Goal: Task Accomplishment & Management: Use online tool/utility

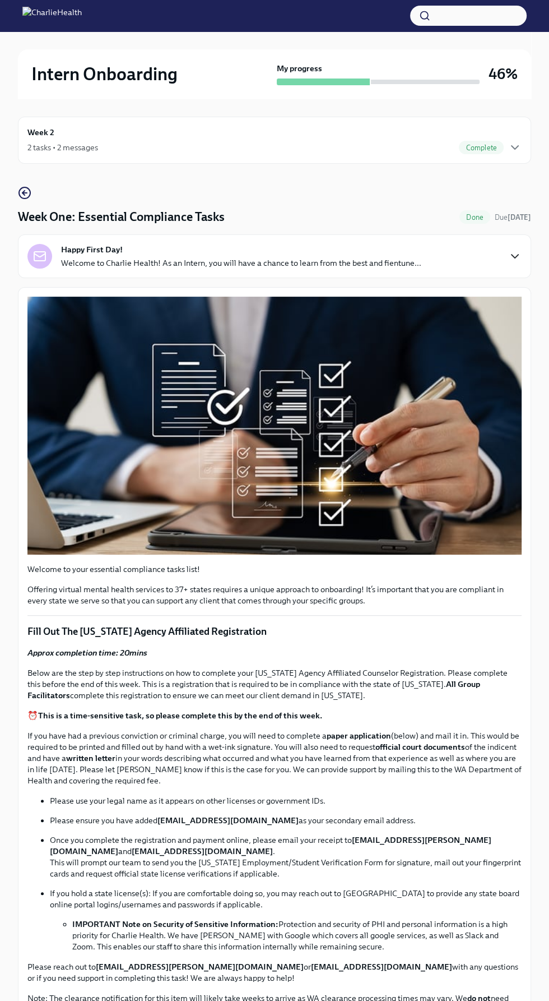
click at [515, 261] on icon "button" at bounding box center [514, 255] width 13 height 13
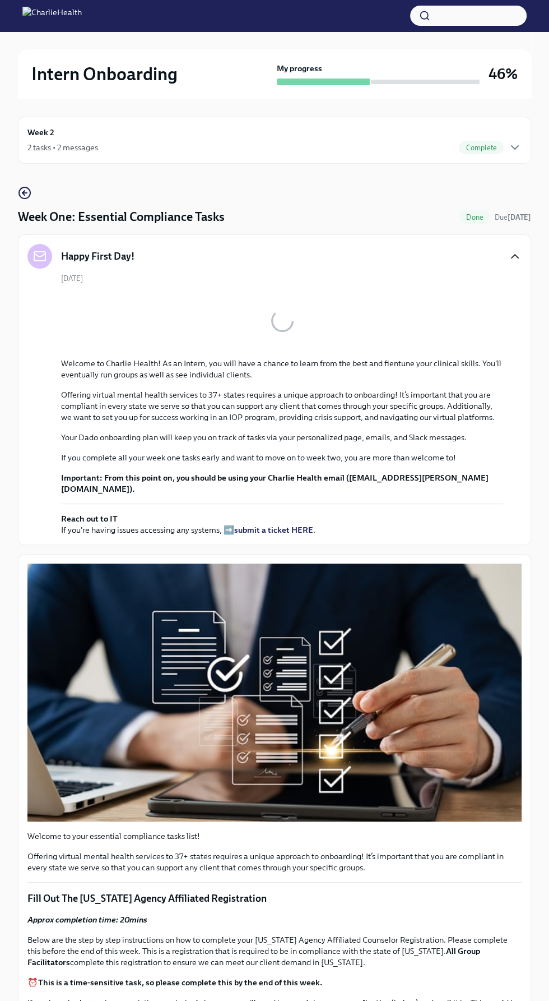
click at [516, 249] on icon "button" at bounding box center [514, 255] width 13 height 13
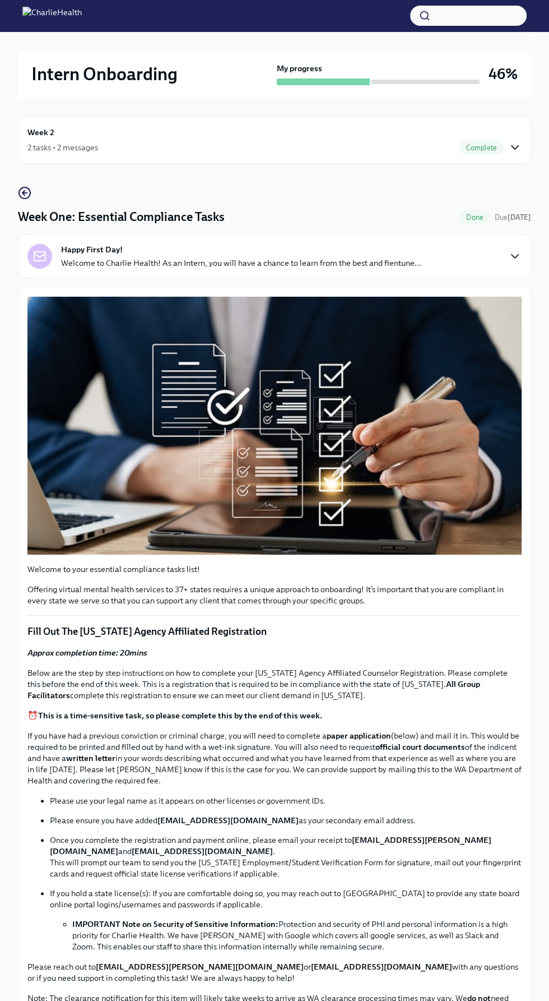
click at [510, 145] on icon "button" at bounding box center [514, 147] width 13 height 13
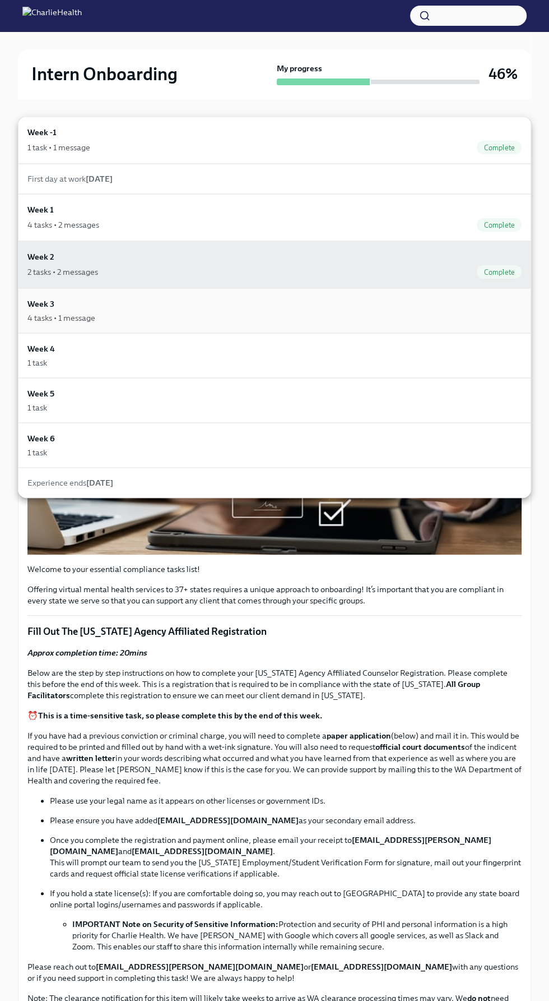
click at [172, 318] on div "4 tasks • 1 message" at bounding box center [274, 317] width 494 height 11
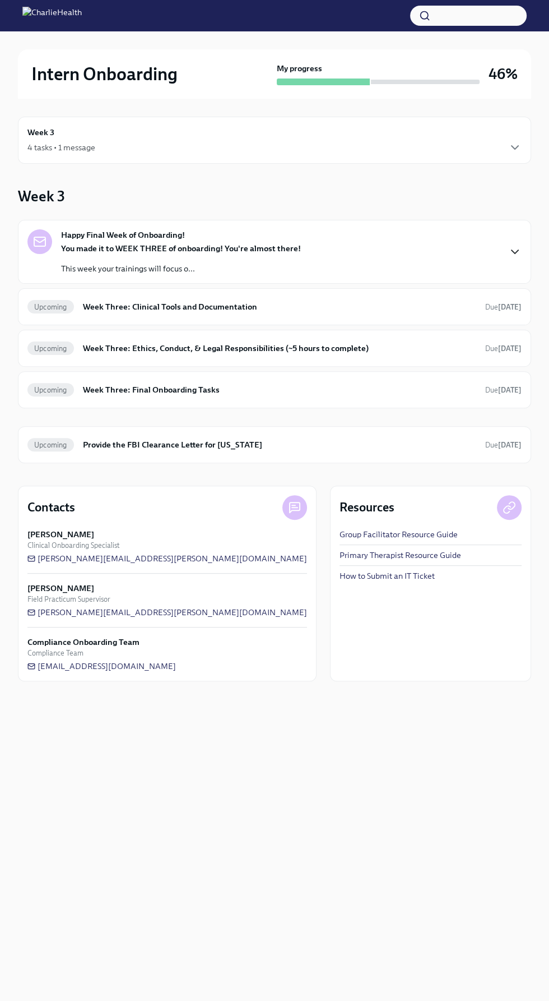
click at [515, 251] on icon "button" at bounding box center [514, 251] width 13 height 13
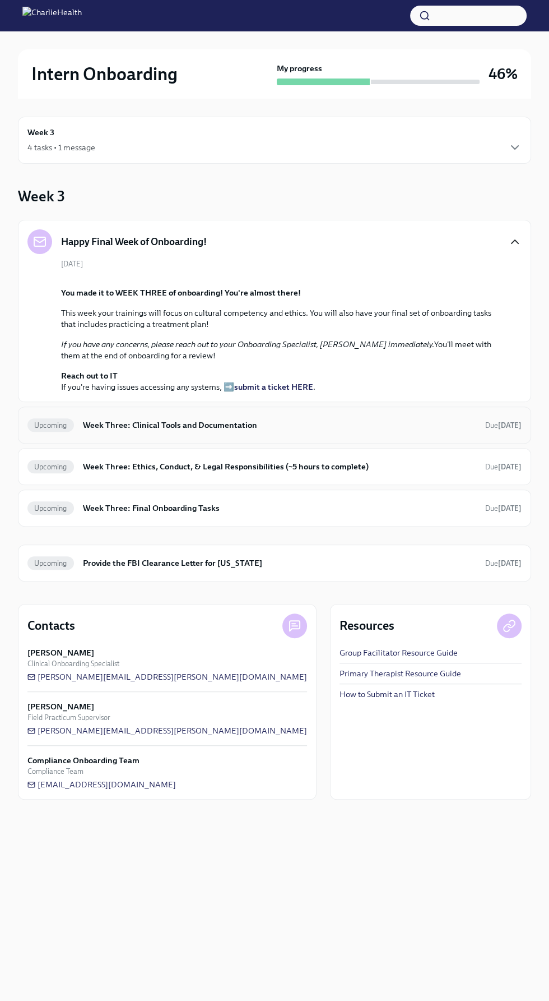
click at [503, 429] on strong "[DATE]" at bounding box center [510, 425] width 24 height 8
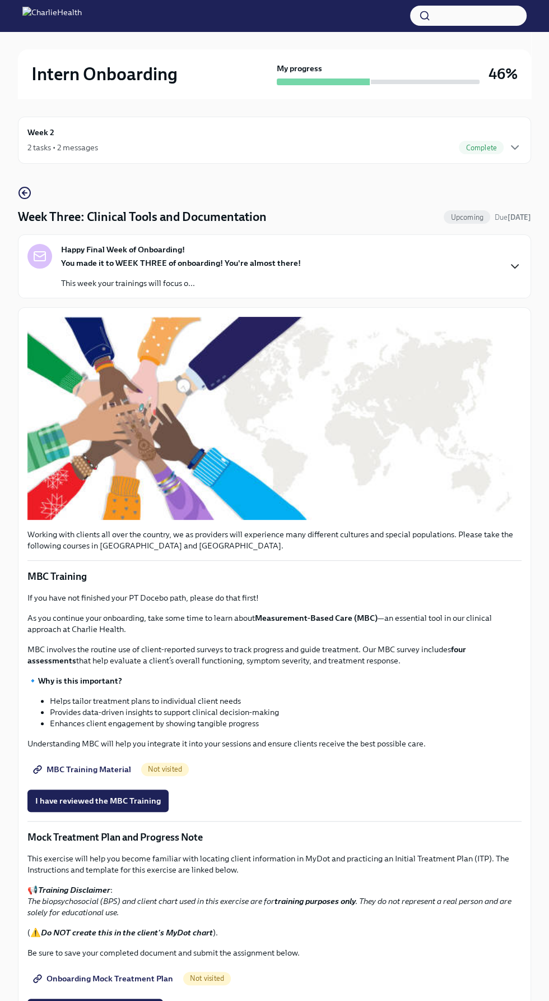
click at [520, 263] on icon "button" at bounding box center [514, 266] width 13 height 13
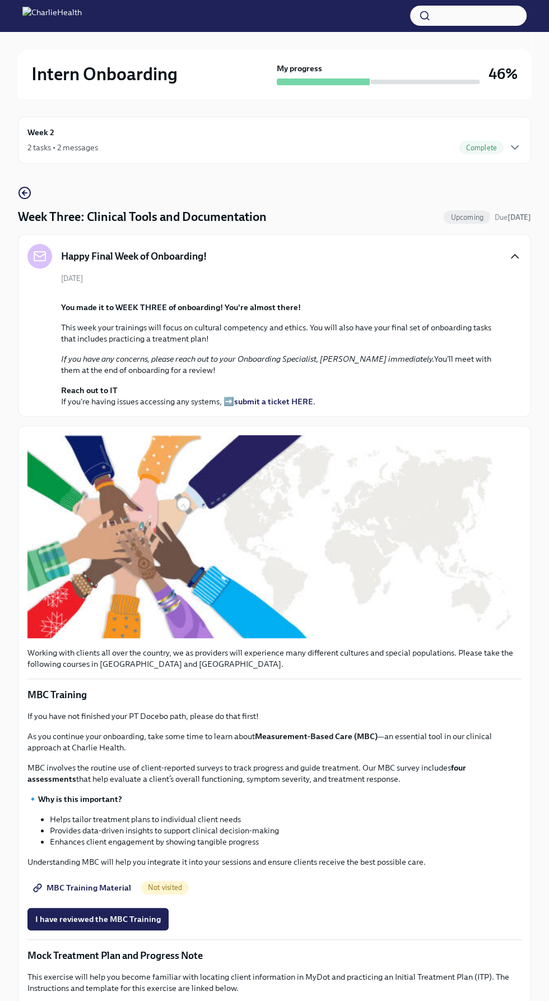
click at [519, 261] on icon "button" at bounding box center [514, 255] width 13 height 13
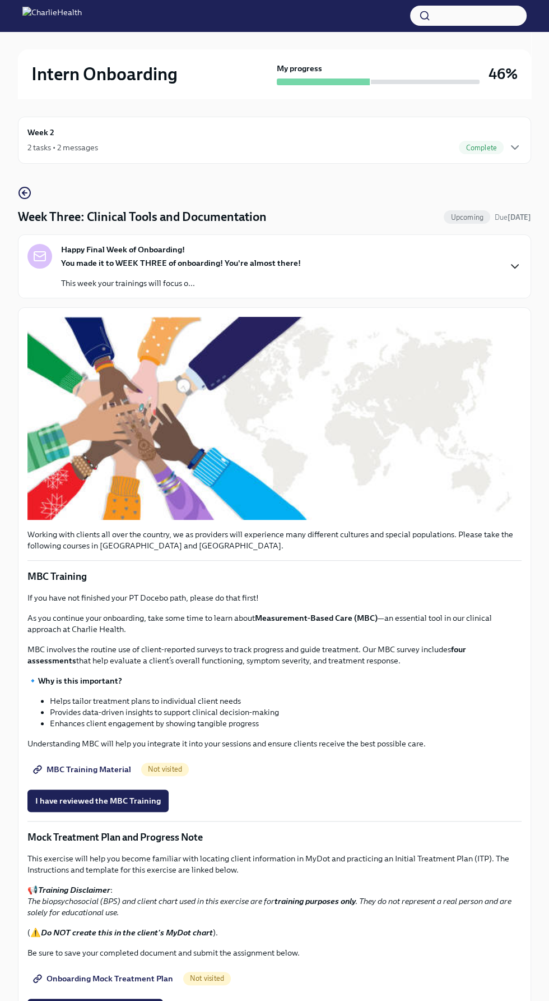
click at [480, 72] on div "My progress 46%" at bounding box center [397, 74] width 241 height 22
click at [21, 193] on icon "button" at bounding box center [24, 192] width 13 height 13
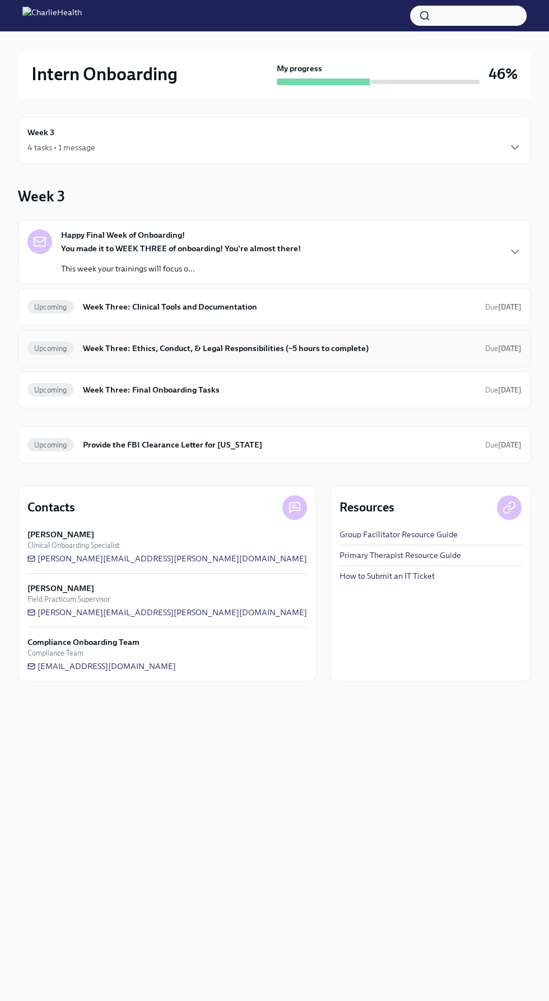
click at [509, 348] on strong "[DATE]" at bounding box center [510, 348] width 24 height 8
